Goal: Find specific page/section

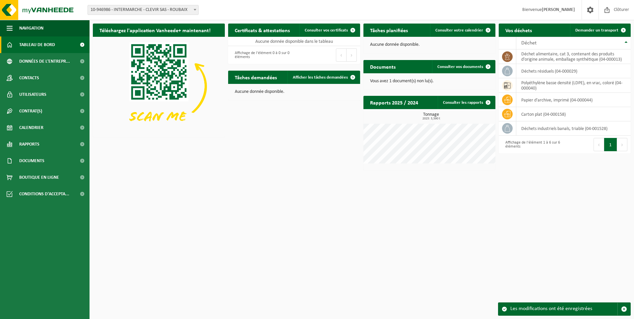
click at [227, 232] on html "Site: 10-946986 - INTERMARCHE - CLEVIR SAS - ROUBAIX 10-946986 - INTERMARCHE - …" at bounding box center [317, 159] width 634 height 319
click at [35, 162] on span "Documents" at bounding box center [31, 161] width 25 height 17
click at [35, 174] on span "Factures" at bounding box center [28, 177] width 17 height 13
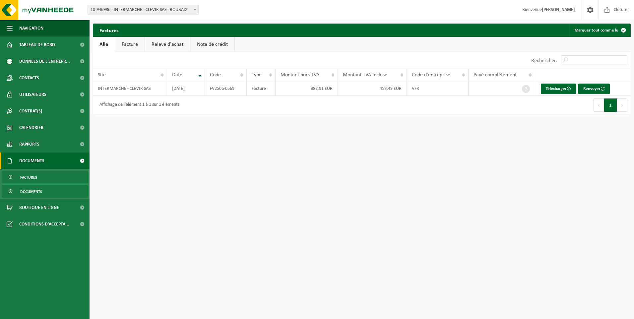
click at [33, 193] on span "Documents" at bounding box center [31, 191] width 22 height 13
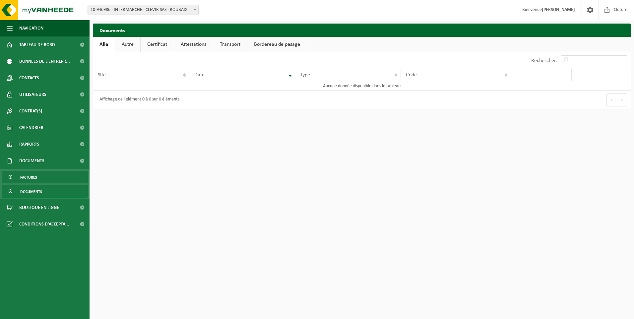
click at [33, 177] on span "Factures" at bounding box center [28, 177] width 17 height 13
